Goal: Check status: Check status

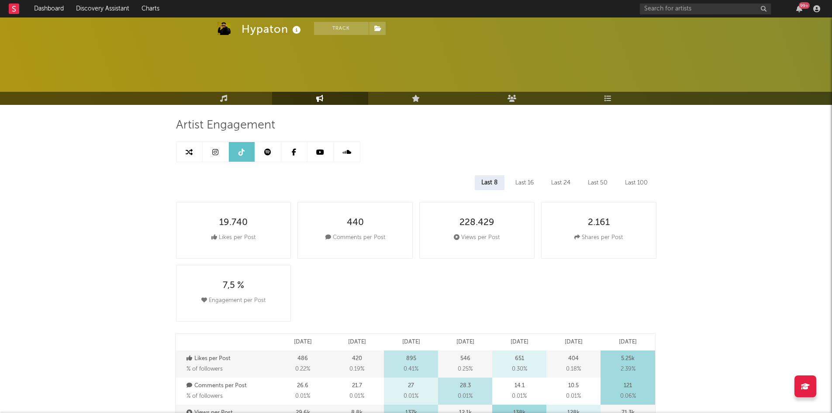
select select "1m"
select select "6m"
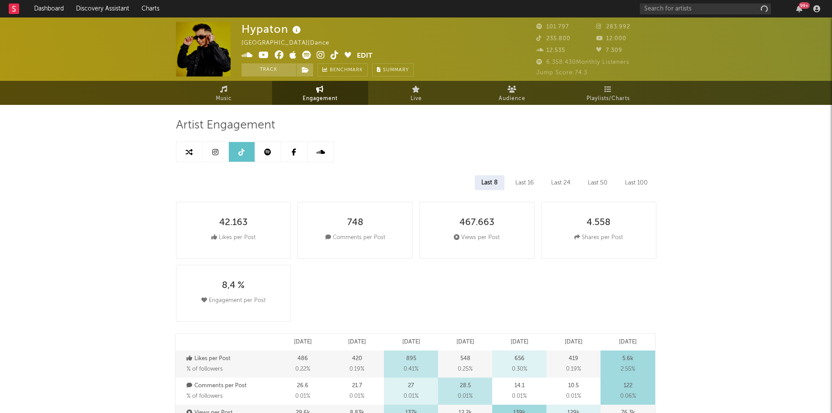
select select "6m"
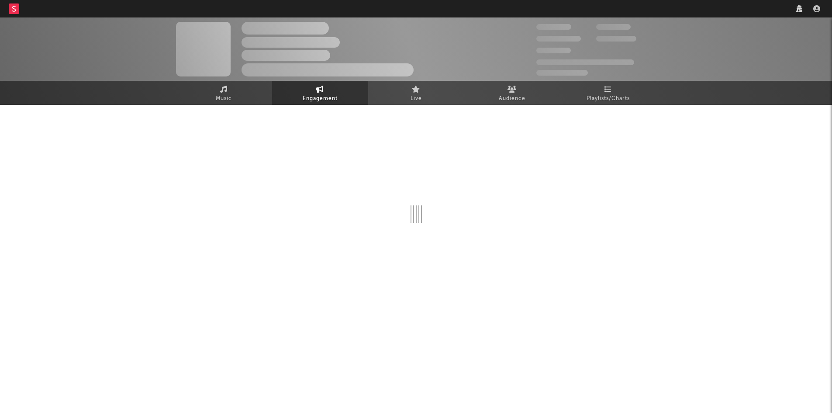
select select "6m"
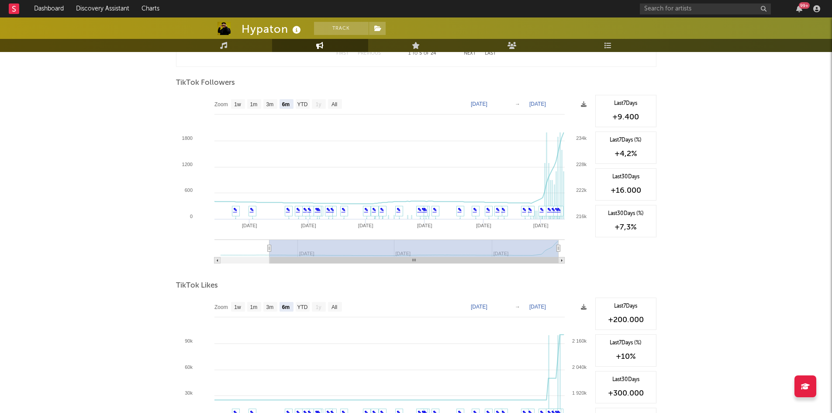
scroll to position [823, 0]
click at [255, 102] on text "1m" at bounding box center [253, 105] width 7 height 6
select select "1m"
type input "2025-09-13"
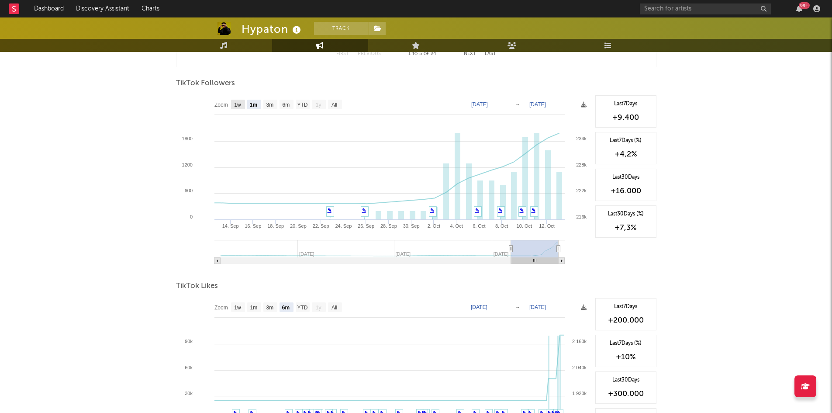
click at [235, 106] on text "1w" at bounding box center [237, 105] width 7 height 6
select select "1w"
type input "2025-10-07"
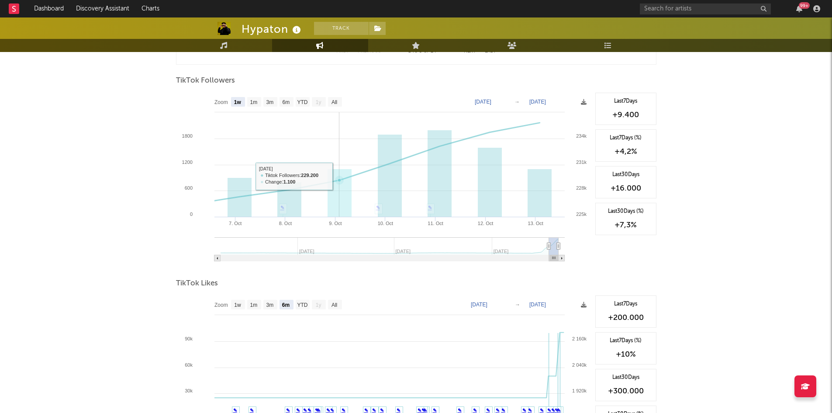
scroll to position [826, 0]
